Goal: Information Seeking & Learning: Understand process/instructions

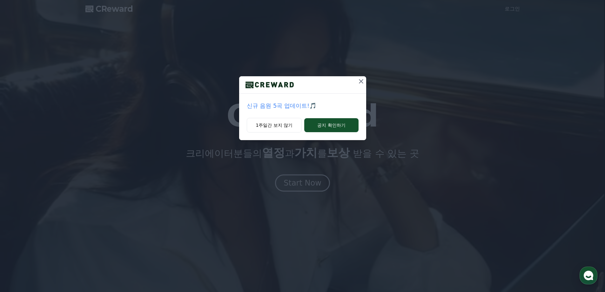
click at [302, 106] on p "신규 음원 5곡 업데이트!🎵" at bounding box center [303, 105] width 112 height 9
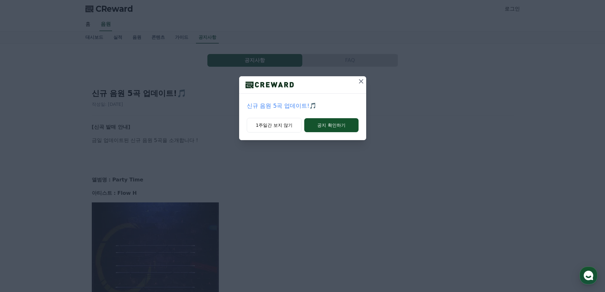
click at [360, 79] on icon at bounding box center [361, 82] width 8 height 8
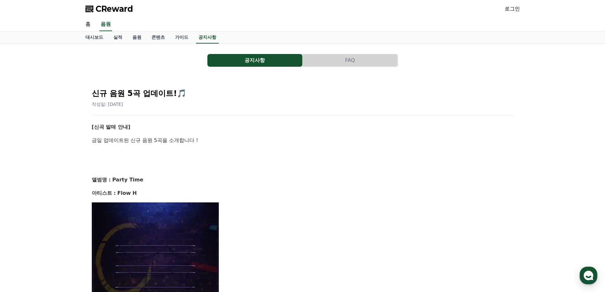
click at [122, 9] on span "CReward" at bounding box center [114, 9] width 37 height 10
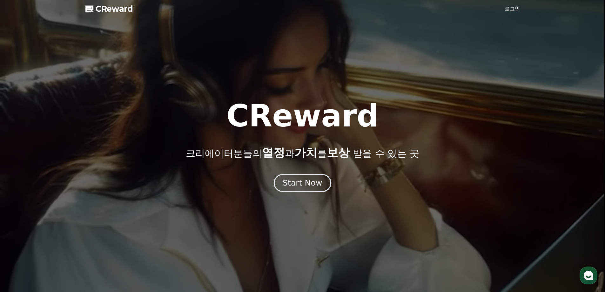
click at [298, 177] on button "Start Now" at bounding box center [302, 183] width 57 height 18
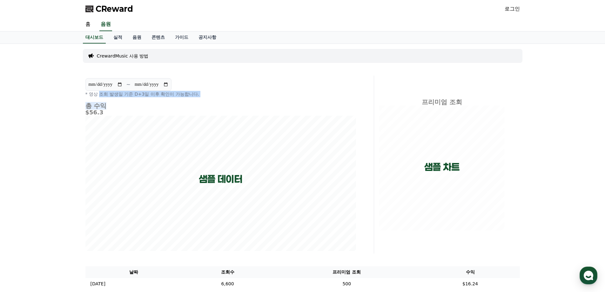
drag, startPoint x: 101, startPoint y: 93, endPoint x: 161, endPoint y: 107, distance: 61.1
click at [161, 107] on div "**********" at bounding box center [221, 165] width 276 height 178
click at [161, 107] on h4 "총 수익" at bounding box center [220, 105] width 271 height 7
click at [96, 118] on div "**********" at bounding box center [302, 199] width 445 height 310
click at [118, 110] on h5 "$56.3" at bounding box center [220, 112] width 271 height 6
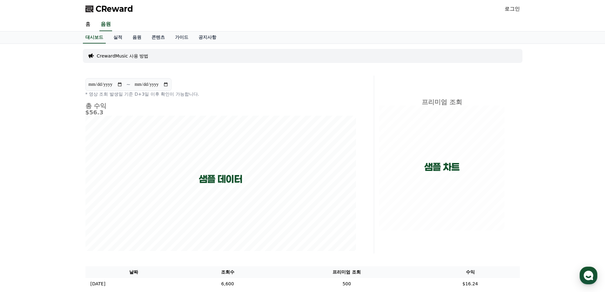
click at [128, 56] on p "CrewardMusic 사용 방법" at bounding box center [123, 56] width 52 height 6
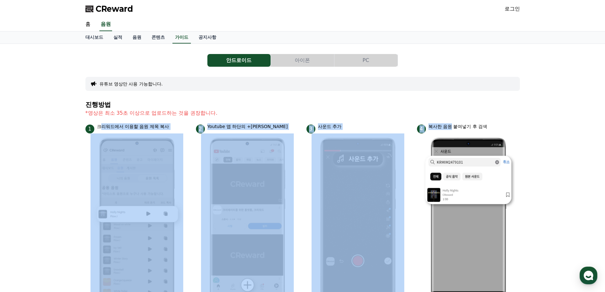
drag, startPoint x: 102, startPoint y: 127, endPoint x: 450, endPoint y: 133, distance: 348.5
click at [452, 125] on p "복사한 음원 붙여넣기 후 검색" at bounding box center [458, 126] width 59 height 7
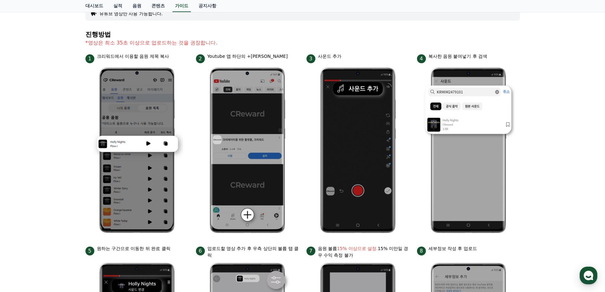
scroll to position [222, 0]
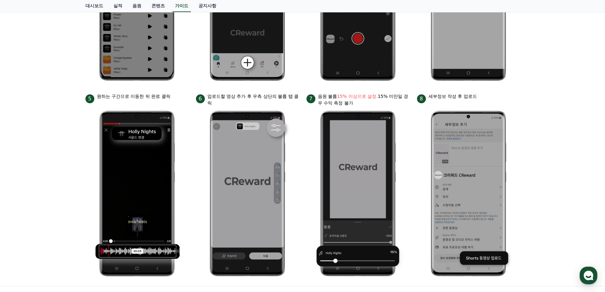
drag, startPoint x: 124, startPoint y: 98, endPoint x: 385, endPoint y: 101, distance: 261.5
click at [385, 101] on ul "1 크리워드에서 이용할 음원 제목 복사 2 Youtube 앱 하단의 +버튼 클릭 3 사운드 추가 4 복사한 음원 붙여넣기 후 검색 5 원하는 …" at bounding box center [302, 91] width 435 height 380
drag, startPoint x: 443, startPoint y: 98, endPoint x: 477, endPoint y: 104, distance: 34.8
click at [472, 103] on div "8 세부정보 작성 후 업로드" at bounding box center [468, 98] width 103 height 10
click at [477, 104] on li "8 세부정보 작성 후 업로드" at bounding box center [468, 187] width 103 height 188
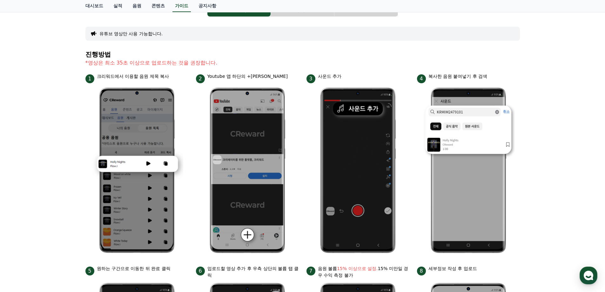
scroll to position [0, 0]
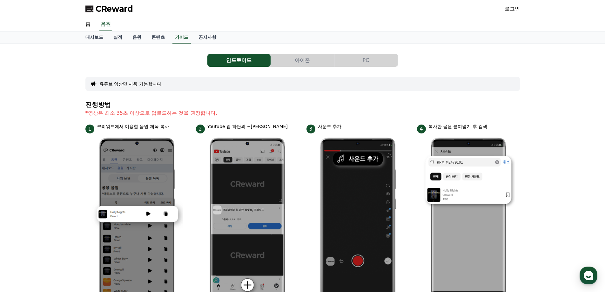
click at [292, 61] on button "아이폰" at bounding box center [302, 60] width 63 height 13
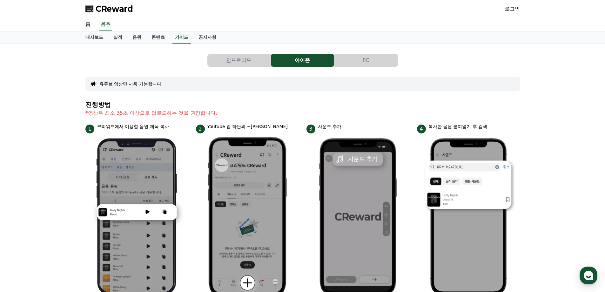
click at [370, 61] on button "PC" at bounding box center [365, 60] width 63 height 13
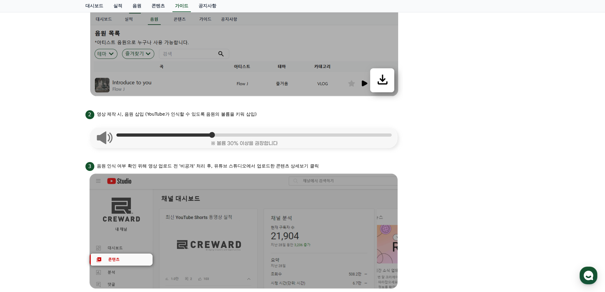
scroll to position [222, 0]
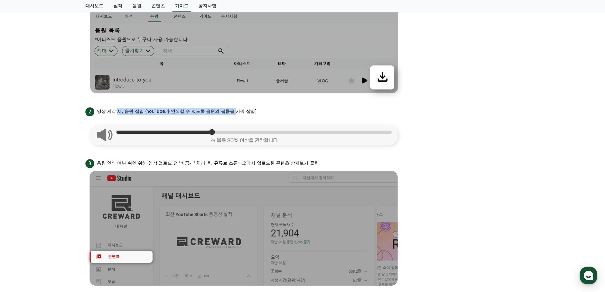
drag, startPoint x: 119, startPoint y: 113, endPoint x: 236, endPoint y: 114, distance: 116.6
click at [236, 114] on p "영상 제작 시, 음원 삽입 (YouTube가 인식할 수 있도록 음원의 볼륨을 키워 삽입)" at bounding box center [177, 111] width 160 height 7
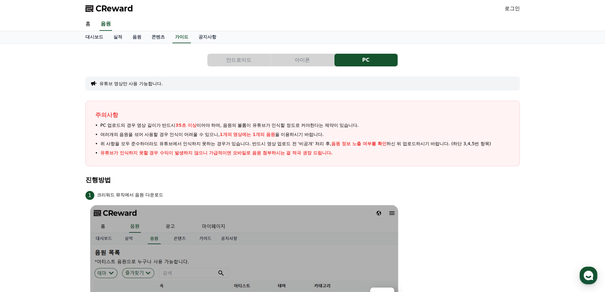
scroll to position [0, 0]
click at [240, 60] on button "안드로이드" at bounding box center [238, 60] width 63 height 13
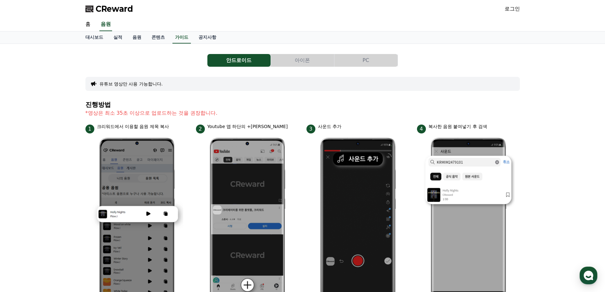
click at [361, 57] on button "PC" at bounding box center [365, 60] width 63 height 13
